Goal: Find specific page/section: Find specific page/section

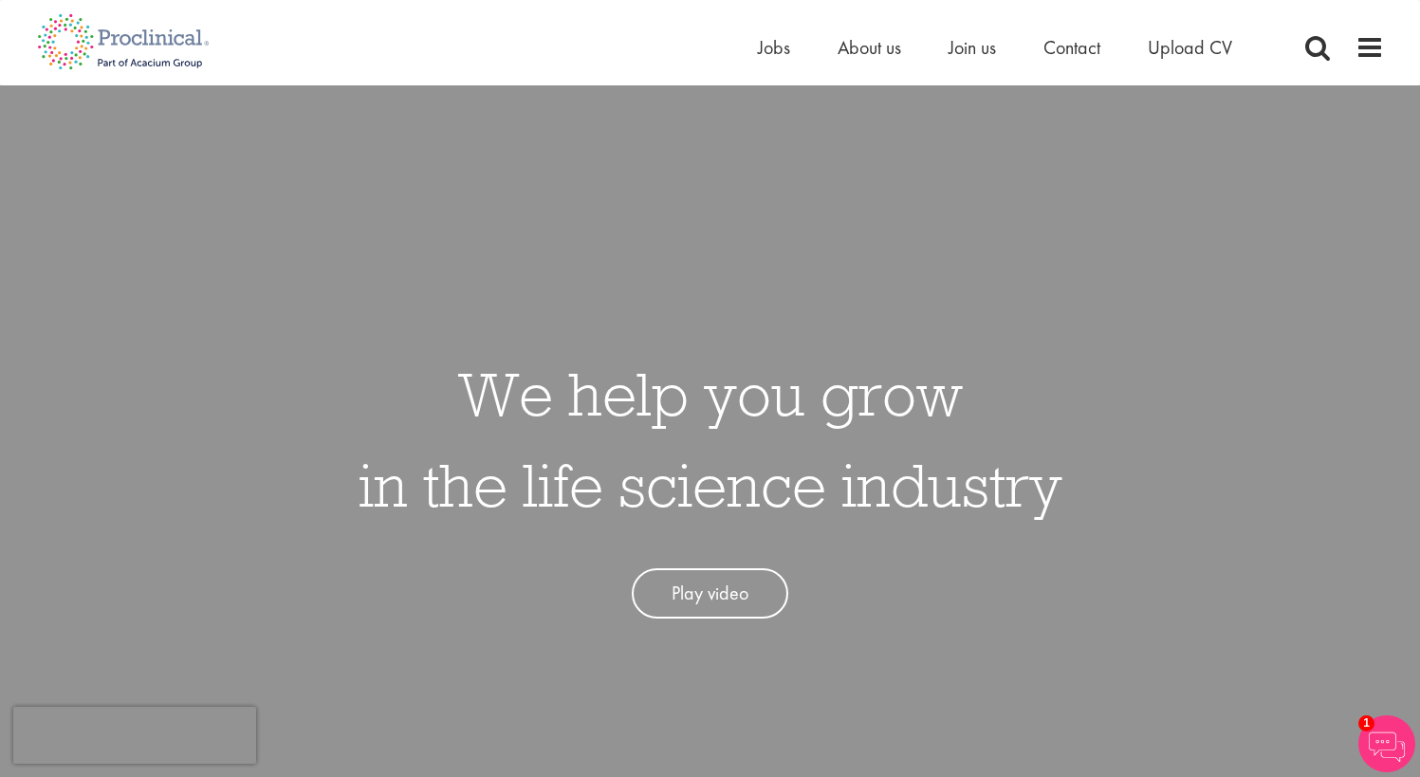
drag, startPoint x: 940, startPoint y: 362, endPoint x: 924, endPoint y: 175, distance: 187.6
click at [940, 361] on h1 "We help you grow in the life science industry" at bounding box center [711, 439] width 704 height 182
click at [783, 54] on span "Jobs" at bounding box center [774, 47] width 32 height 25
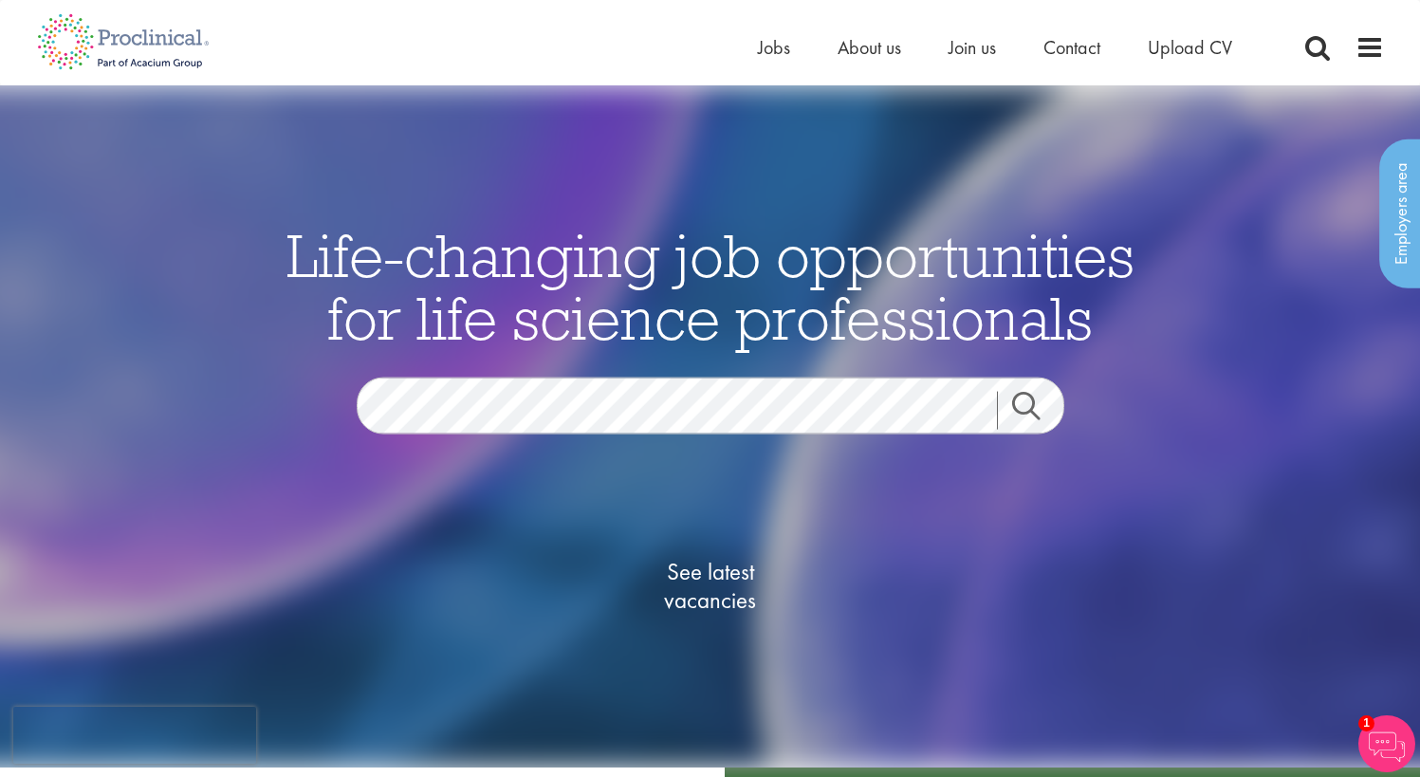
click at [551, 50] on div "Home Jobs About us Join us Contact Upload CV" at bounding box center [703, 35] width 1361 height 71
